Goal: Check status: Check status

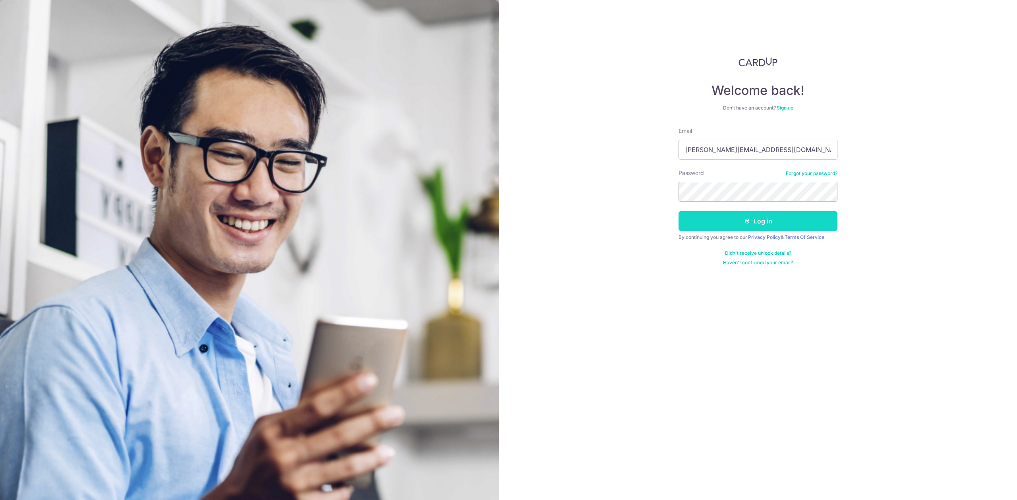
click at [718, 223] on button "Log in" at bounding box center [757, 221] width 159 height 20
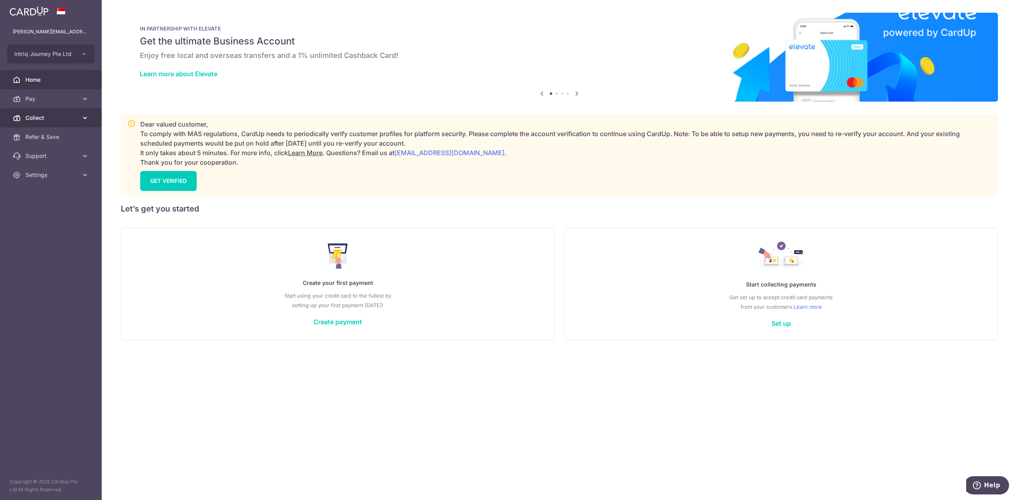
click at [59, 118] on span "Collect" at bounding box center [51, 118] width 52 height 8
click at [64, 141] on link "Dashboard" at bounding box center [51, 136] width 102 height 19
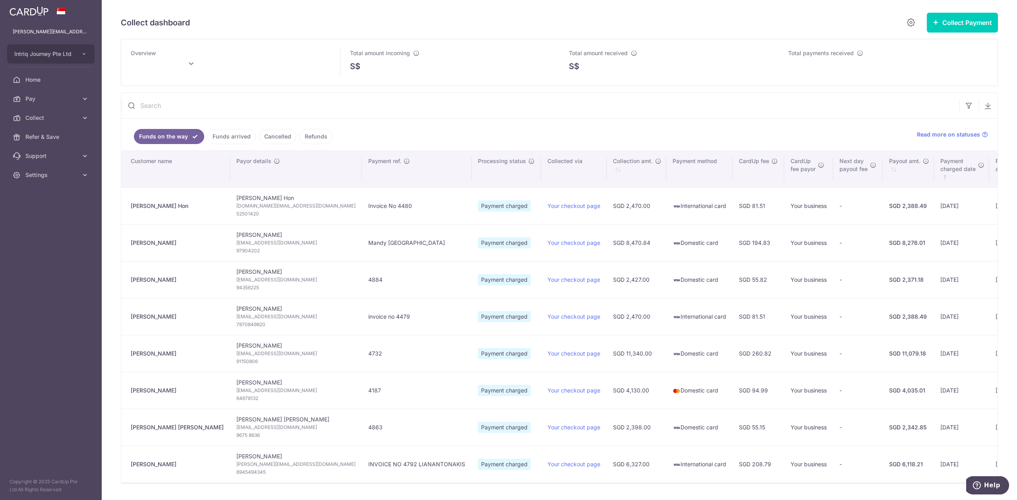
type input "[DATE]"
